Goal: Information Seeking & Learning: Learn about a topic

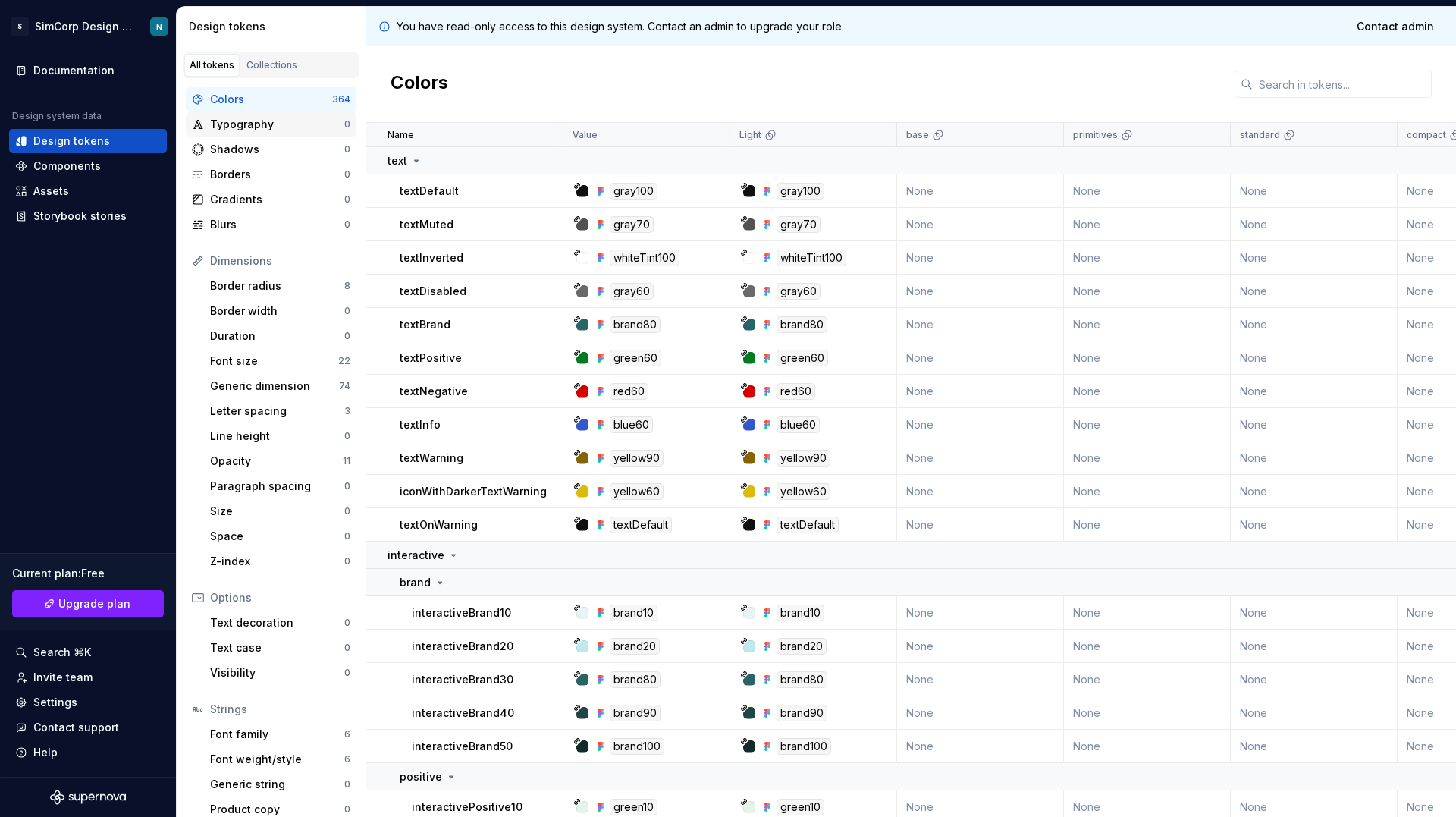
click at [245, 127] on div "Typography" at bounding box center [277, 124] width 134 height 15
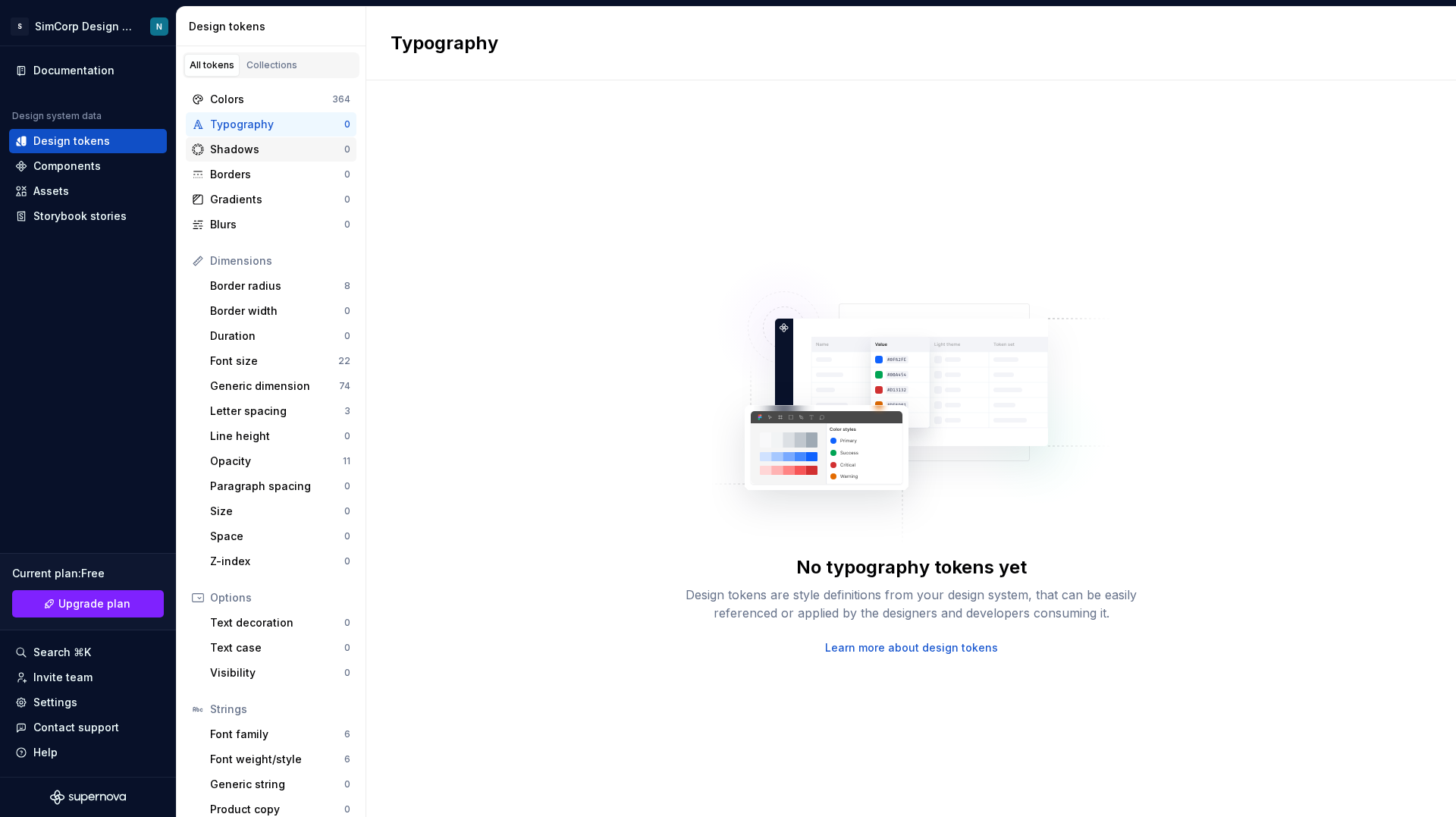
click at [246, 144] on div "Shadows" at bounding box center [277, 149] width 134 height 15
click at [251, 182] on div "Borders 0" at bounding box center [270, 175] width 171 height 25
click at [251, 199] on div "Gradients" at bounding box center [277, 199] width 134 height 15
click at [49, 155] on div "Components" at bounding box center [87, 166] width 158 height 25
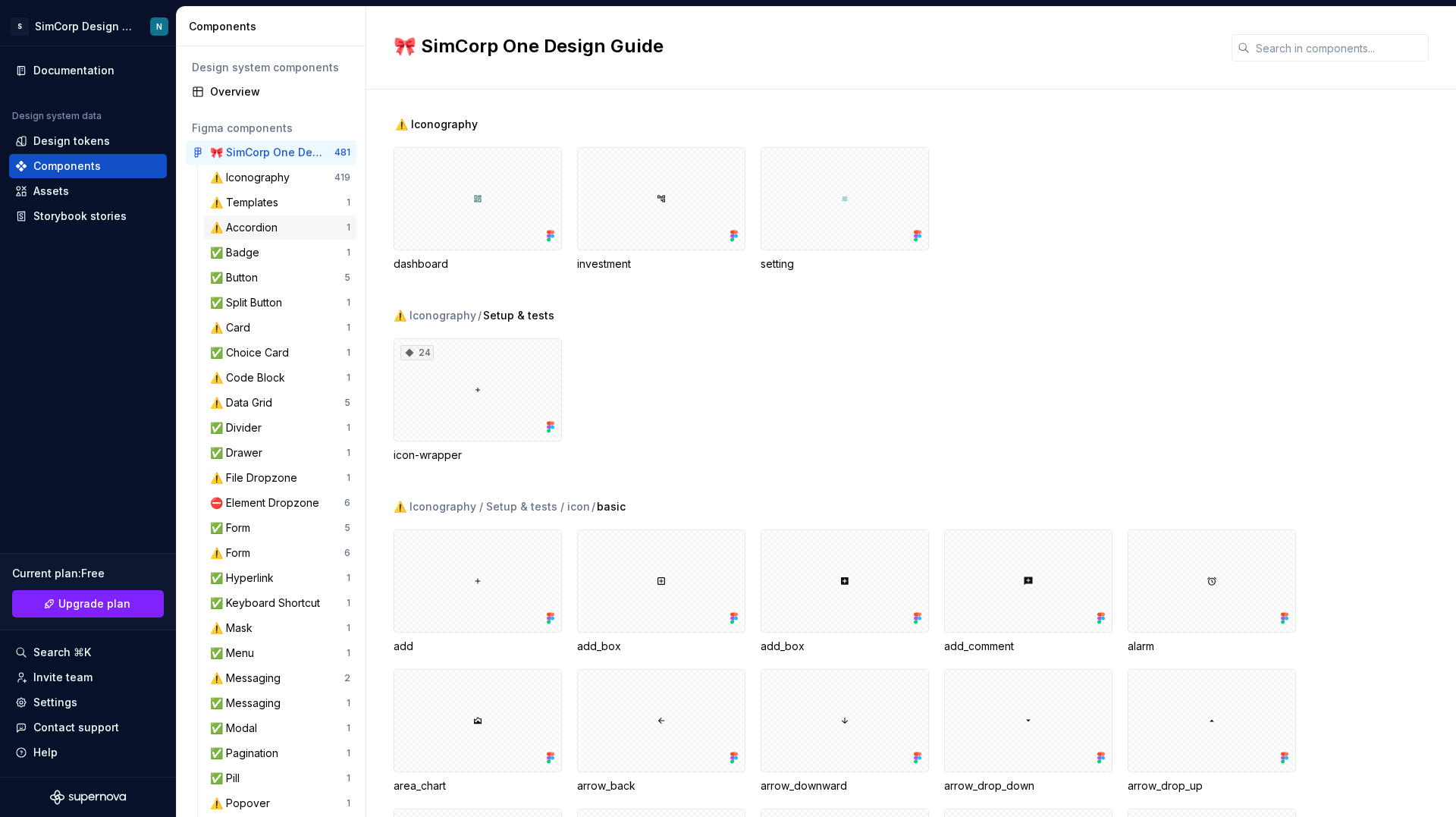
click at [259, 230] on div "⚠️ Accordion" at bounding box center [247, 227] width 74 height 15
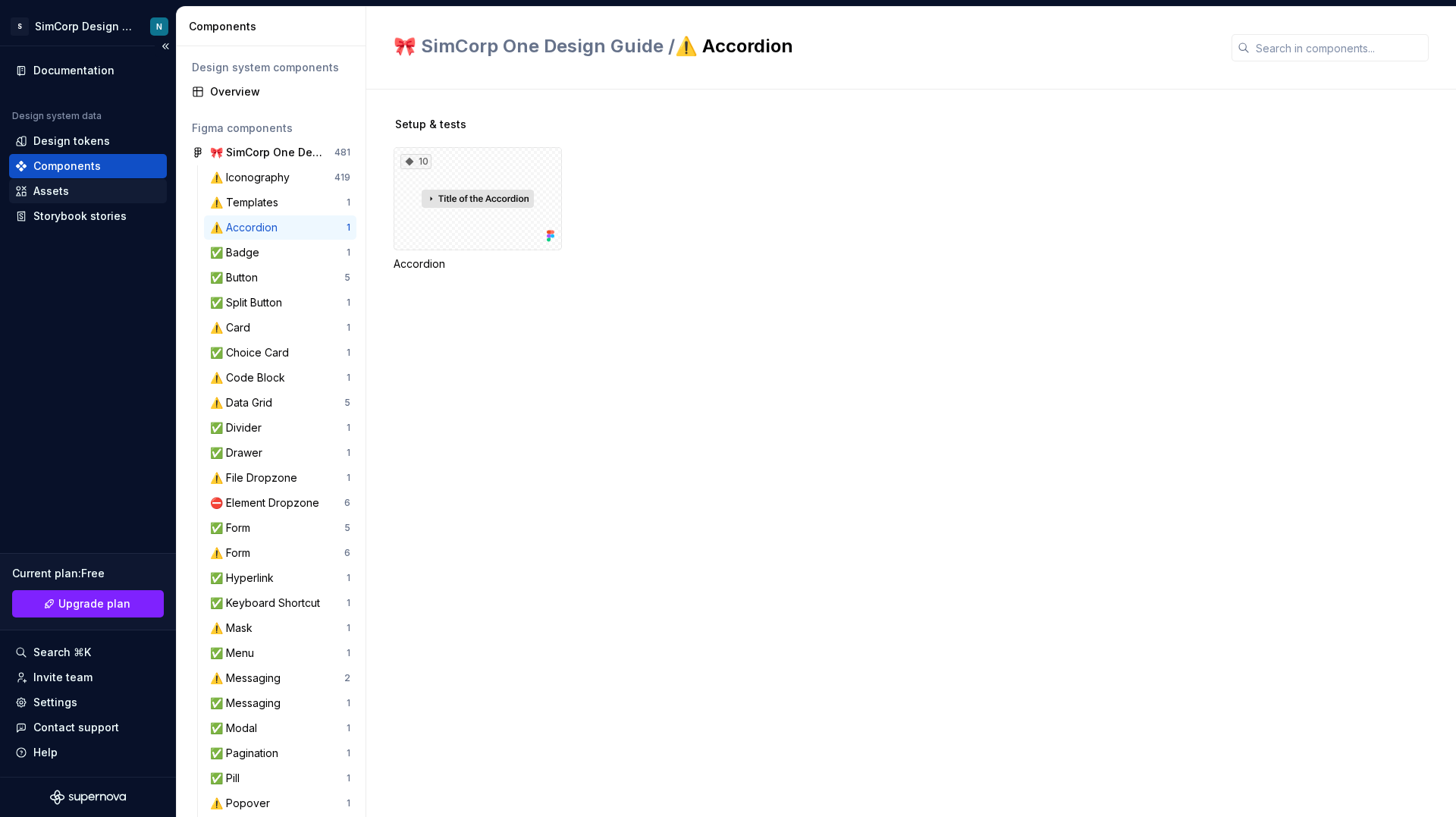
click at [71, 184] on div "Assets" at bounding box center [88, 190] width 146 height 15
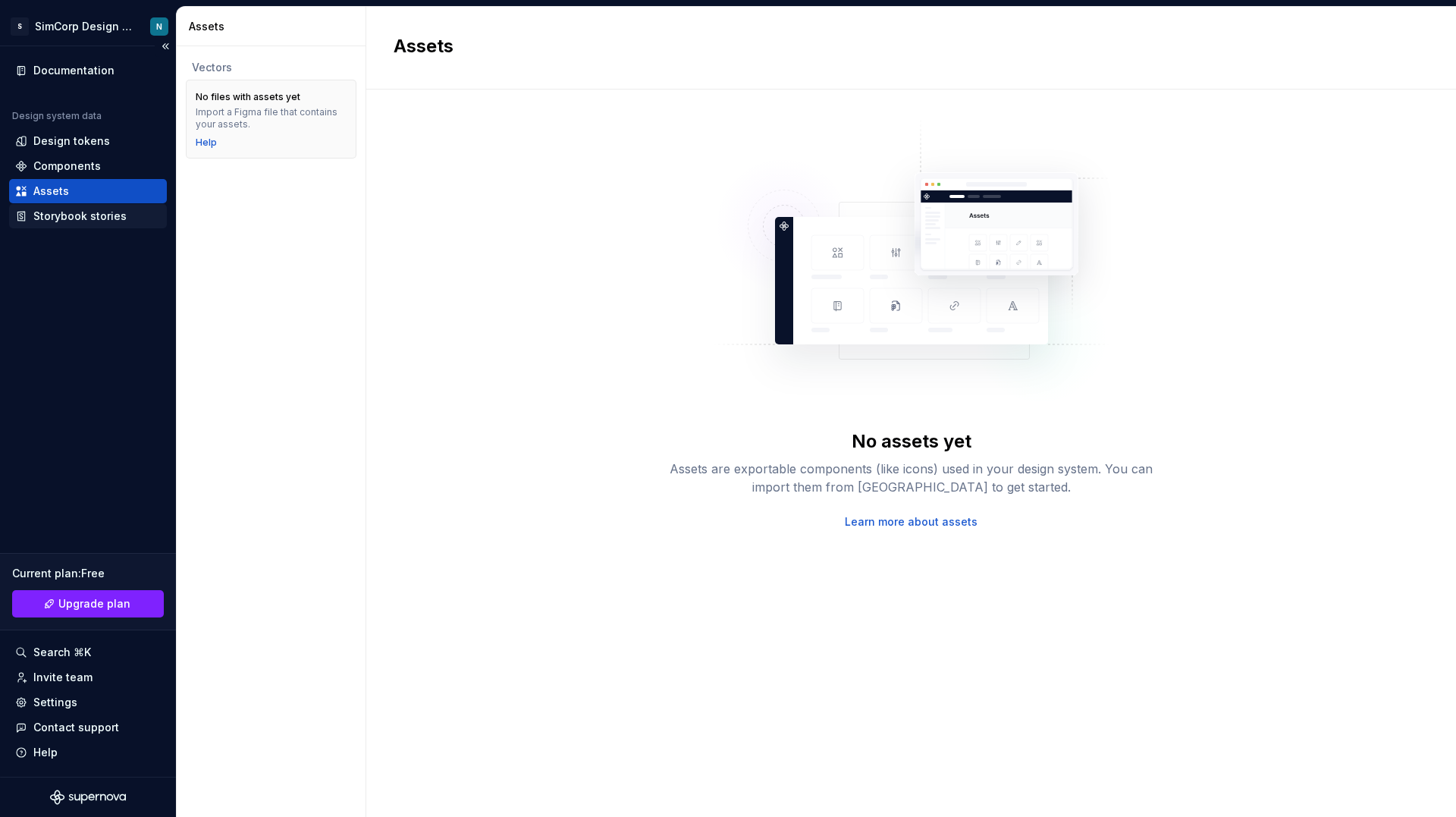
click at [67, 218] on div "Storybook stories" at bounding box center [80, 216] width 94 height 15
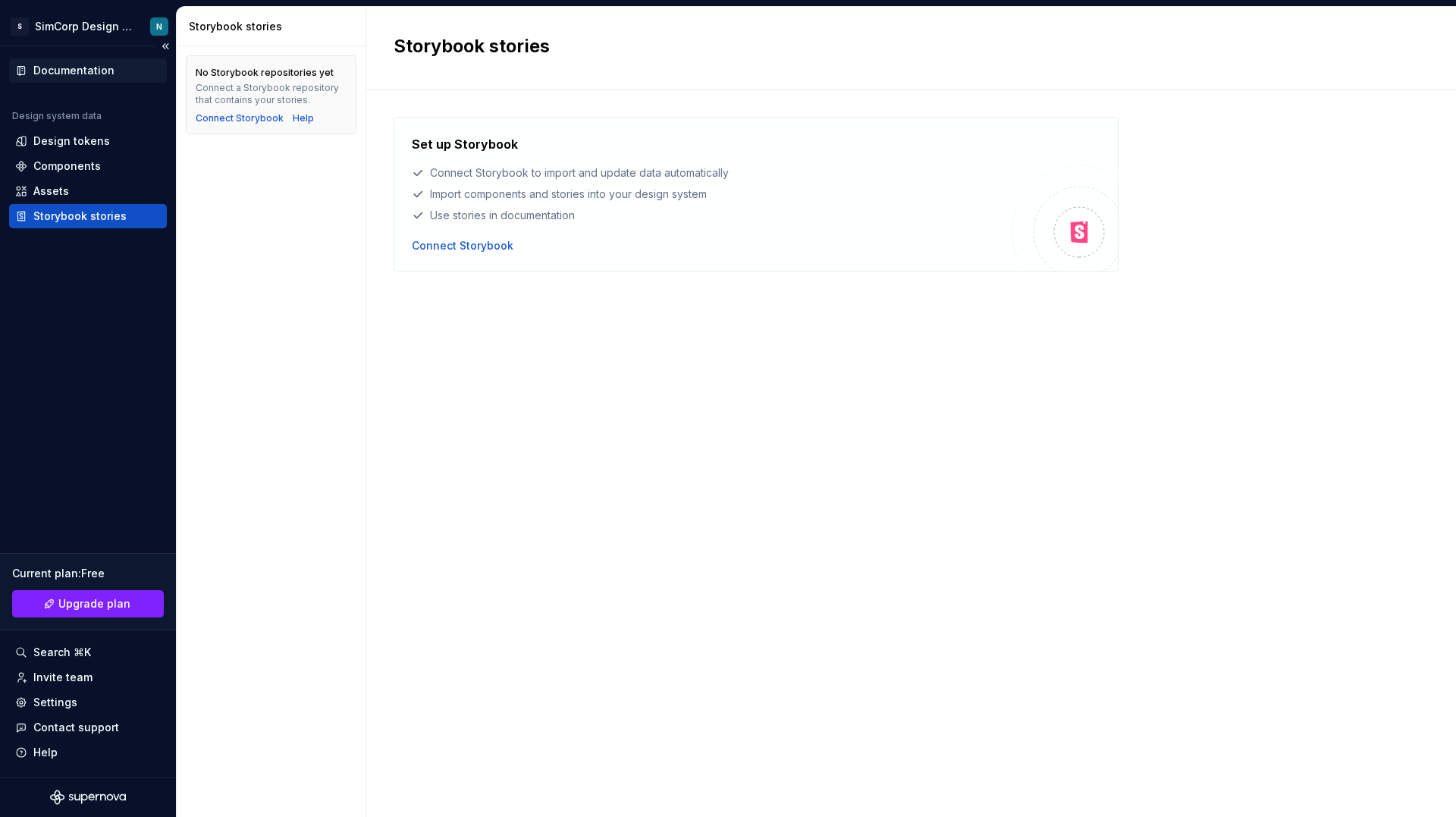
click at [78, 78] on div "Documentation" at bounding box center [87, 71] width 158 height 25
